Goal: Transaction & Acquisition: Purchase product/service

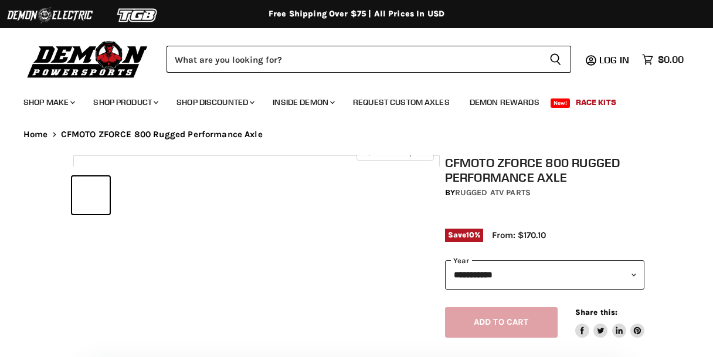
select select "******"
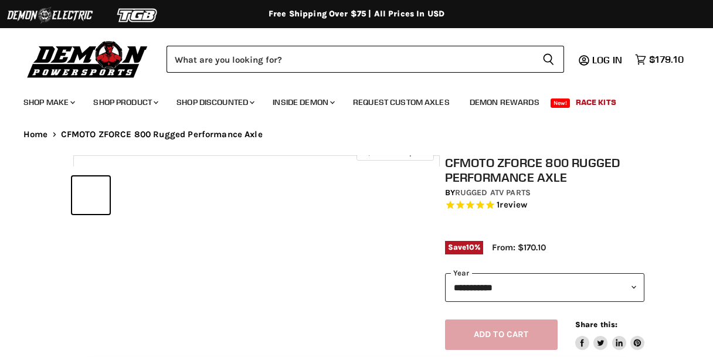
select select "******"
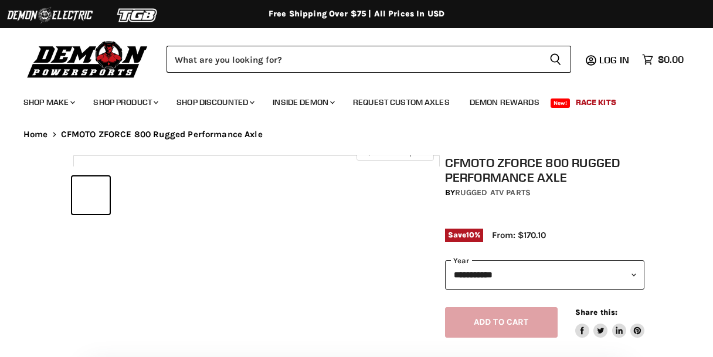
select select "******"
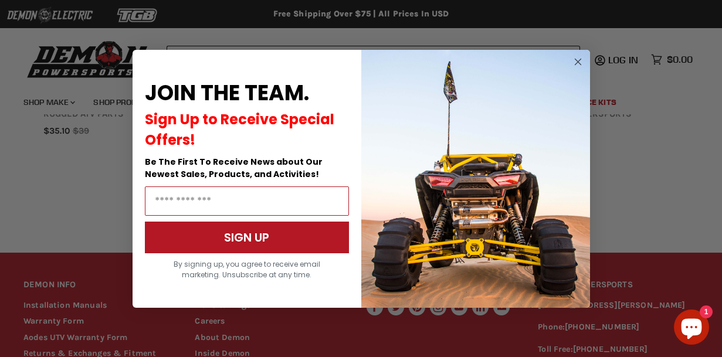
scroll to position [1177, 0]
